Goal: Task Accomplishment & Management: Complete application form

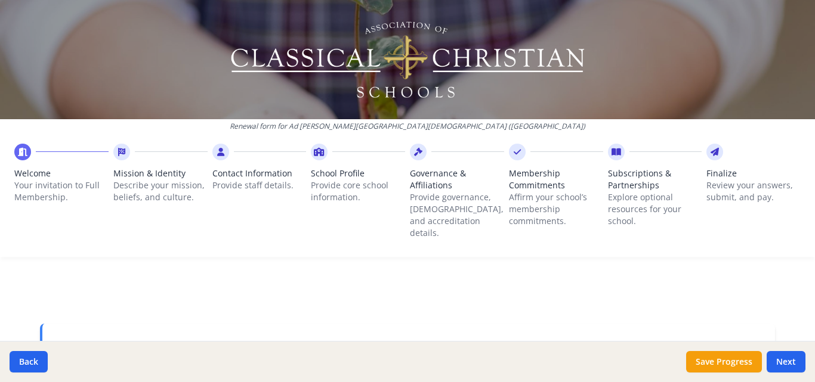
drag, startPoint x: 0, startPoint y: 0, endPoint x: 293, endPoint y: 117, distance: 315.3
click at [293, 117] on div at bounding box center [407, 59] width 815 height 119
click at [801, 372] on button "Next" at bounding box center [785, 361] width 39 height 21
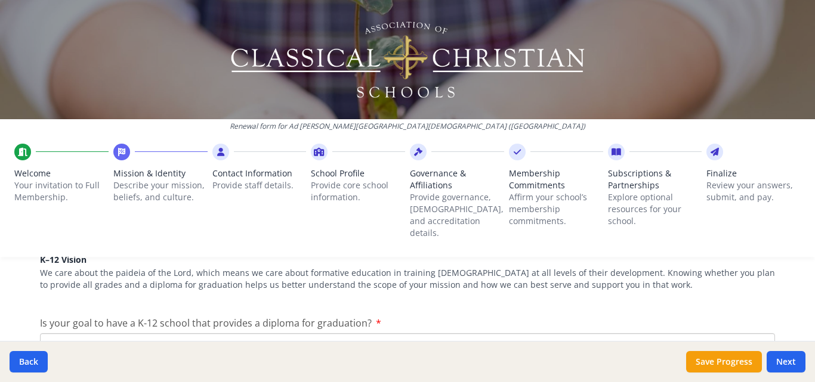
scroll to position [586, 0]
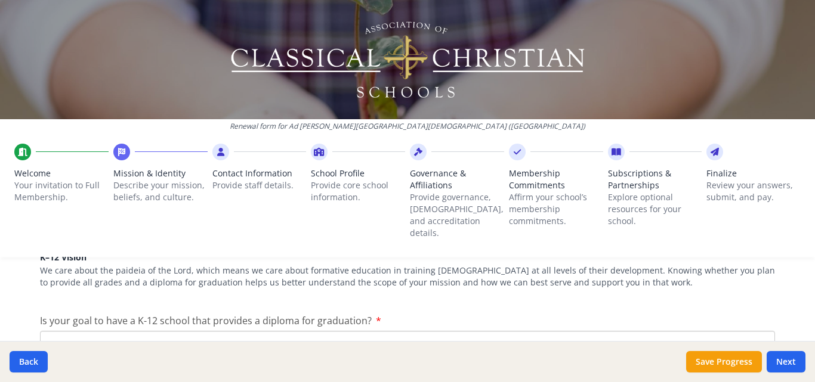
click at [605, 331] on textarea "Is your goal to have a K-12 school that provides a diploma for graduation?" at bounding box center [407, 371] width 735 height 80
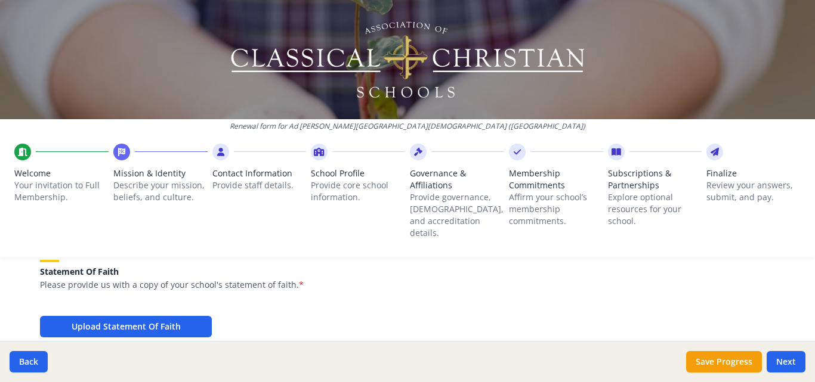
scroll to position [769, 0]
type textarea "Yes"
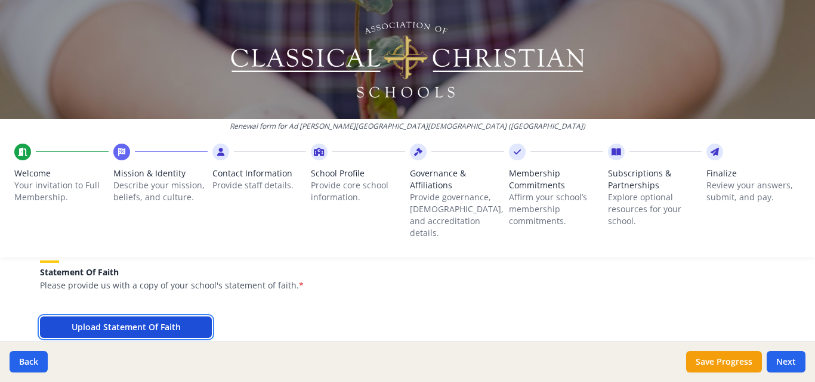
click at [173, 317] on button "Upload Statement Of Faith" at bounding box center [126, 327] width 172 height 21
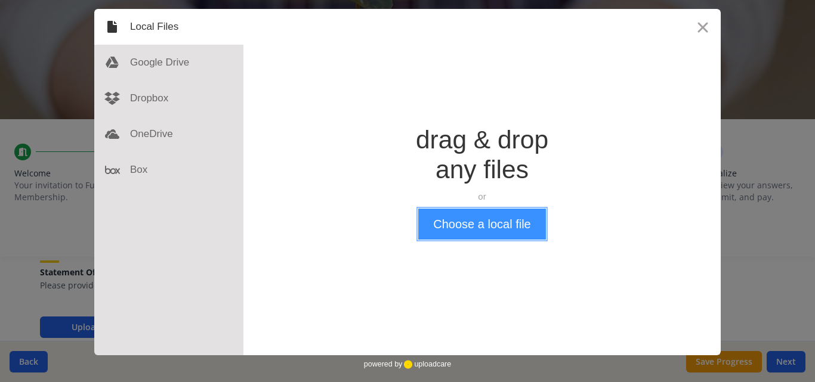
click at [461, 222] on button "Choose a local file" at bounding box center [481, 224] width 127 height 31
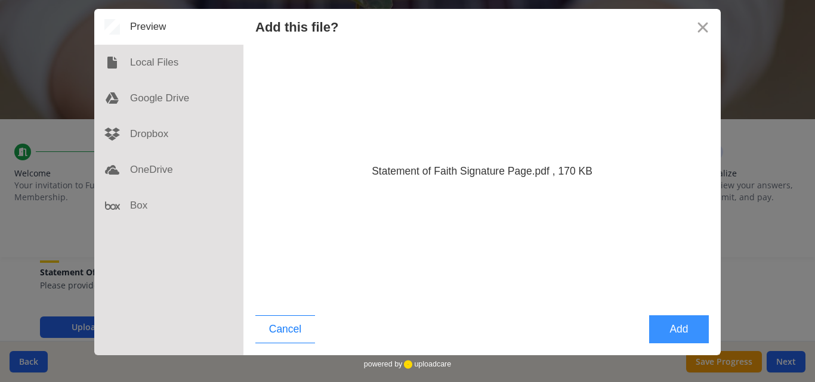
click at [688, 322] on button "Add" at bounding box center [679, 330] width 60 height 28
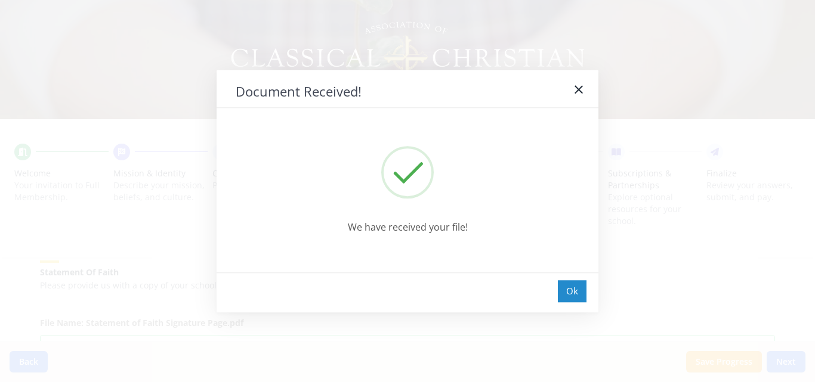
click at [567, 296] on div "Ok" at bounding box center [572, 291] width 29 height 22
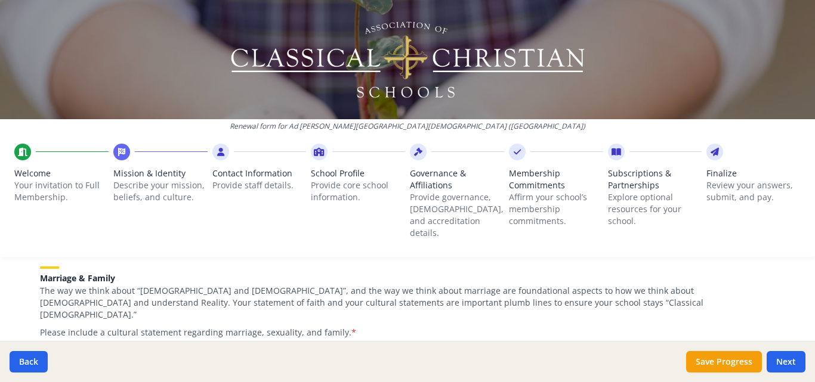
scroll to position [956, 0]
click at [419, 149] on div at bounding box center [418, 152] width 17 height 17
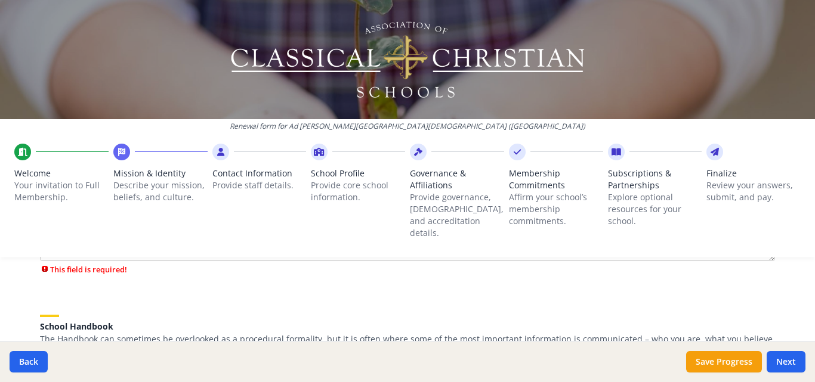
scroll to position [0, 0]
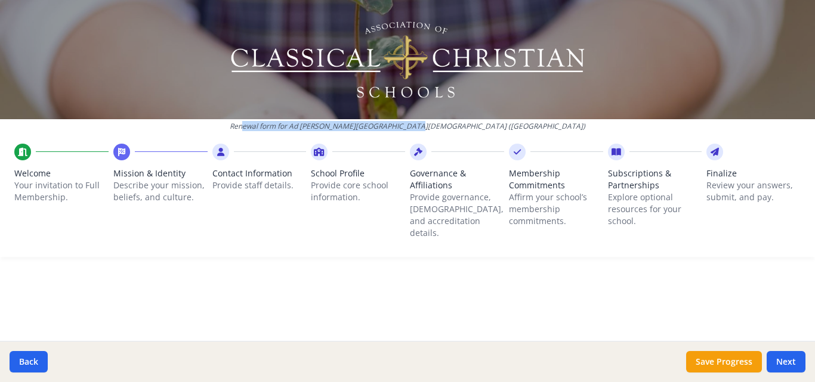
drag, startPoint x: 323, startPoint y: 127, endPoint x: 480, endPoint y: 131, distance: 157.5
click at [480, 131] on p "Renewal form for Ad Fontes Christian School (NJ)" at bounding box center [407, 127] width 815 height 10
click at [491, 126] on p "Renewal form for Ad Fontes Christian School (NJ)" at bounding box center [407, 127] width 815 height 10
drag, startPoint x: 490, startPoint y: 126, endPoint x: 323, endPoint y: 131, distance: 167.1
click at [323, 131] on p "Renewal form for Ad Fontes Christian School (NJ)" at bounding box center [407, 127] width 815 height 10
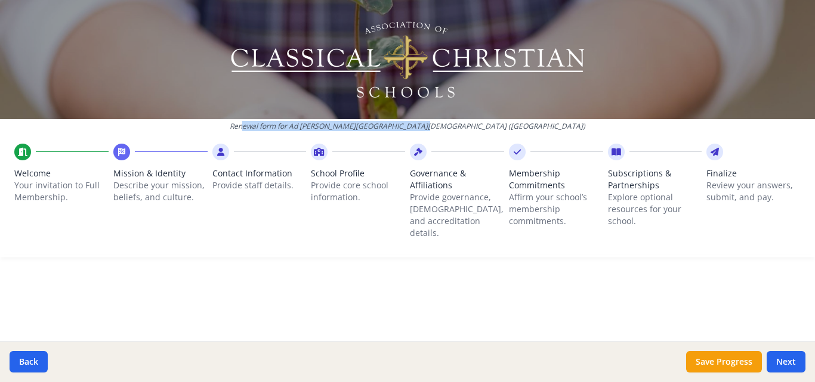
copy p "Renewal form for Ad Fontes Christian School (NJ)"
click at [722, 369] on button "Save Progress" at bounding box center [724, 361] width 76 height 21
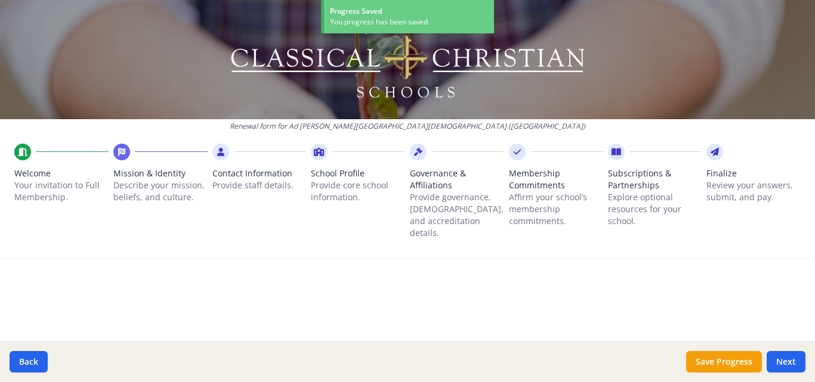
click at [414, 152] on icon at bounding box center [418, 152] width 8 height 12
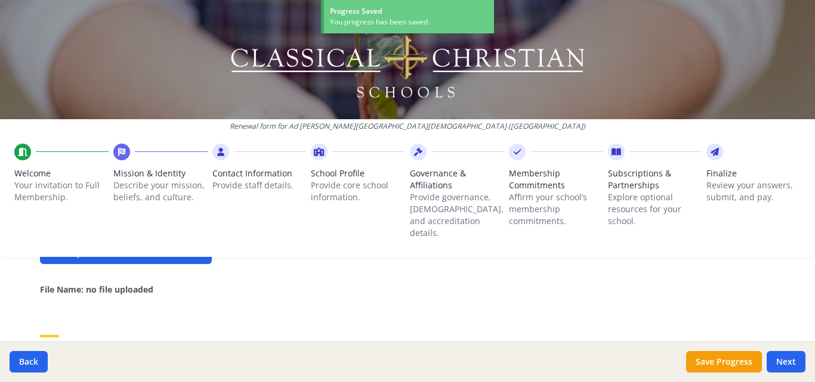
scroll to position [518, 0]
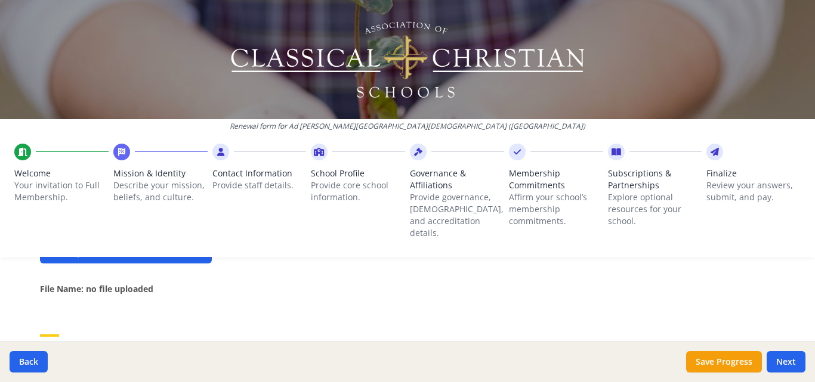
click at [414, 152] on icon at bounding box center [418, 152] width 8 height 12
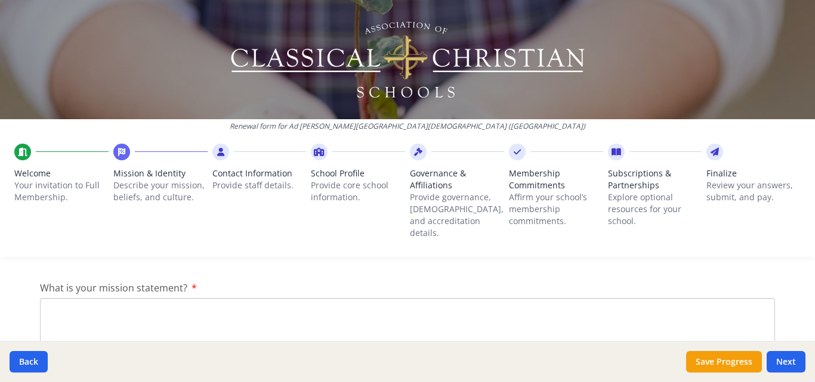
scroll to position [255, 0]
click at [188, 320] on textarea "What is your mission statement?" at bounding box center [407, 332] width 735 height 80
paste textarea "Archē Classical Academy, in faithful submission to Scripture and with deference…"
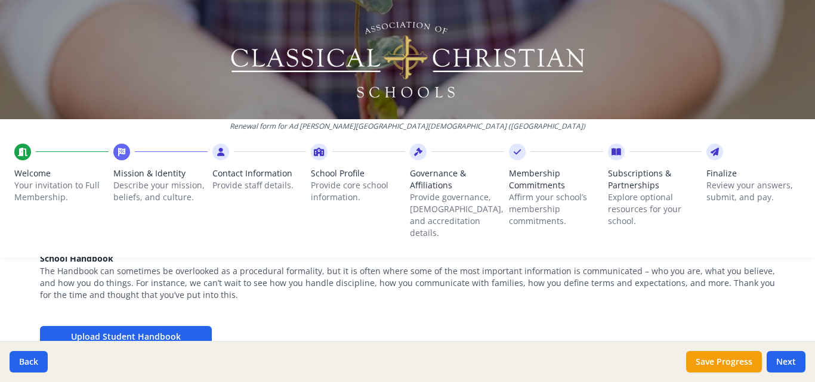
scroll to position [418, 0]
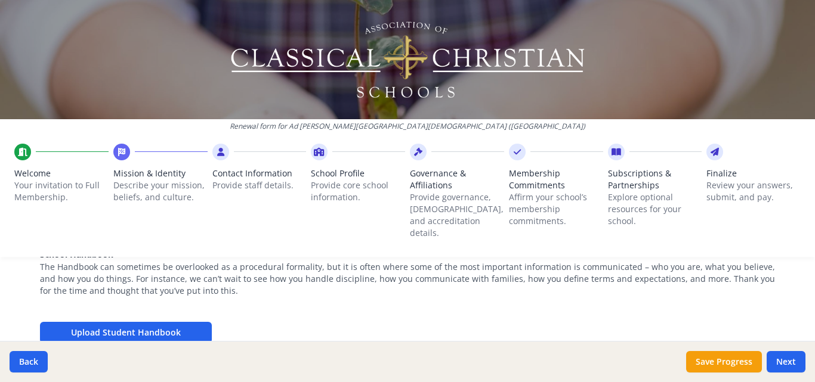
type textarea "Archē Classical Academy, in faithful submission to Scripture and with deference…"
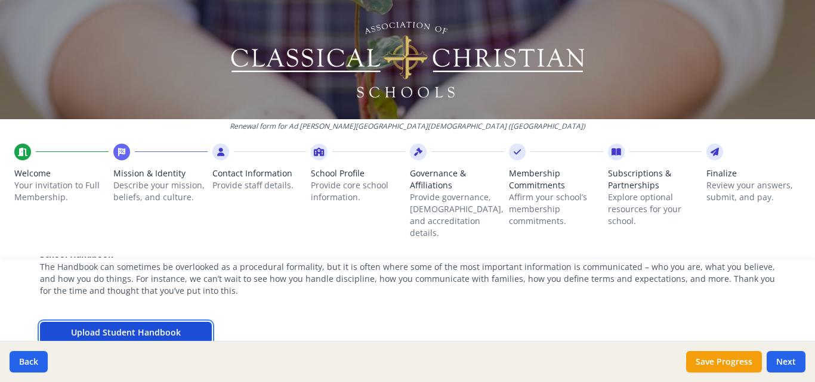
click at [140, 322] on button "Upload Student Handbook" at bounding box center [126, 332] width 172 height 21
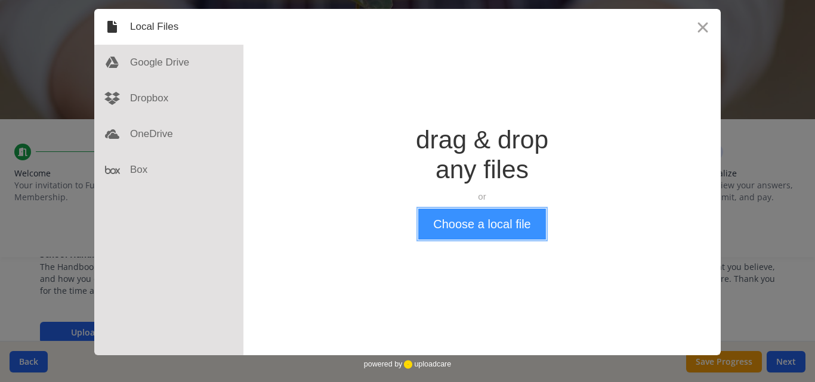
click at [487, 234] on button "Choose a local file" at bounding box center [481, 224] width 127 height 31
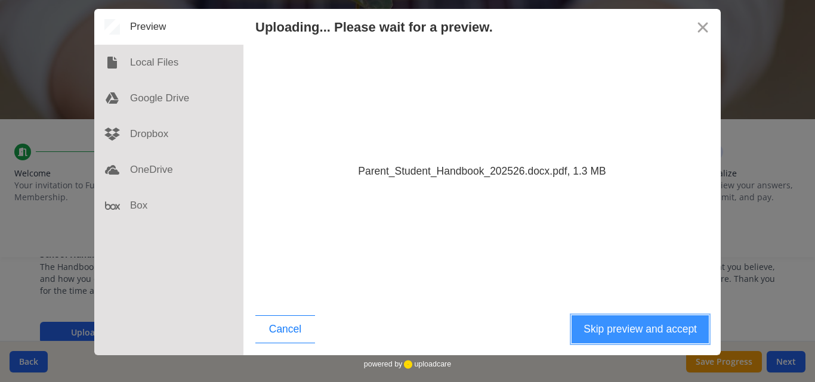
click at [605, 328] on button "Skip preview and accept" at bounding box center [639, 330] width 137 height 28
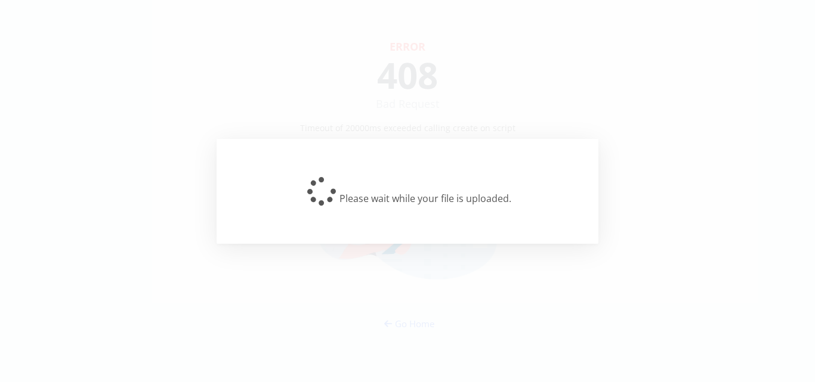
click at [268, 157] on div "Please wait while your file is uploaded." at bounding box center [408, 191] width 382 height 105
